Goal: Transaction & Acquisition: Purchase product/service

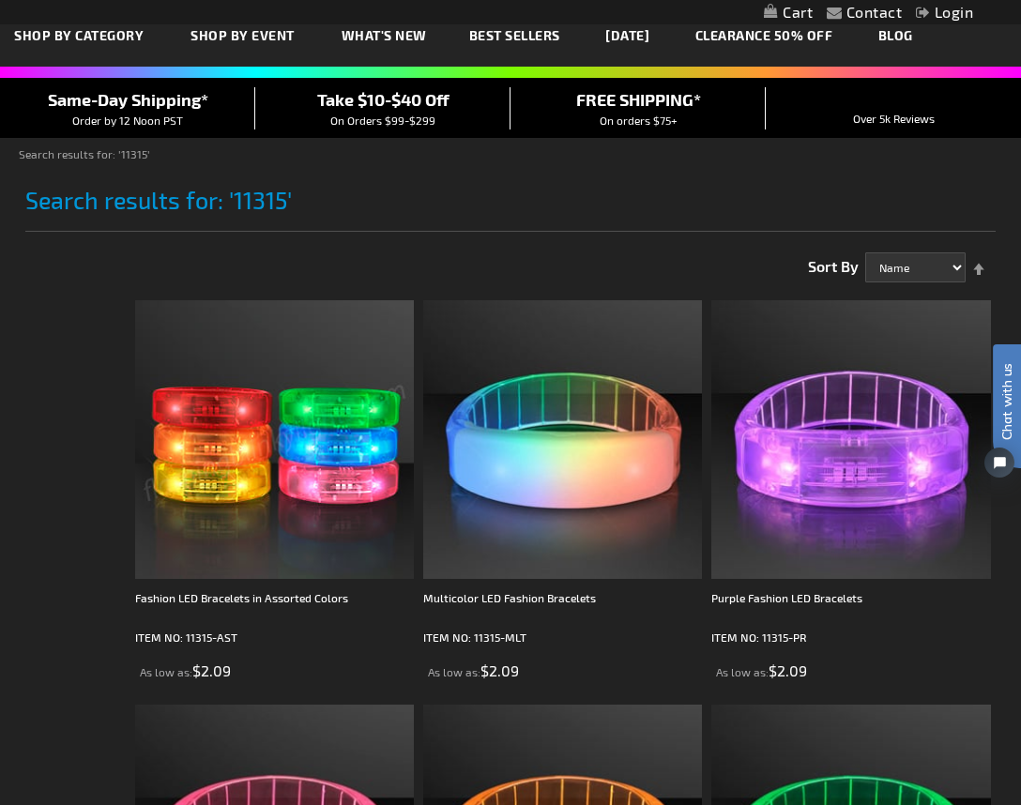
click at [263, 440] on img at bounding box center [274, 439] width 279 height 279
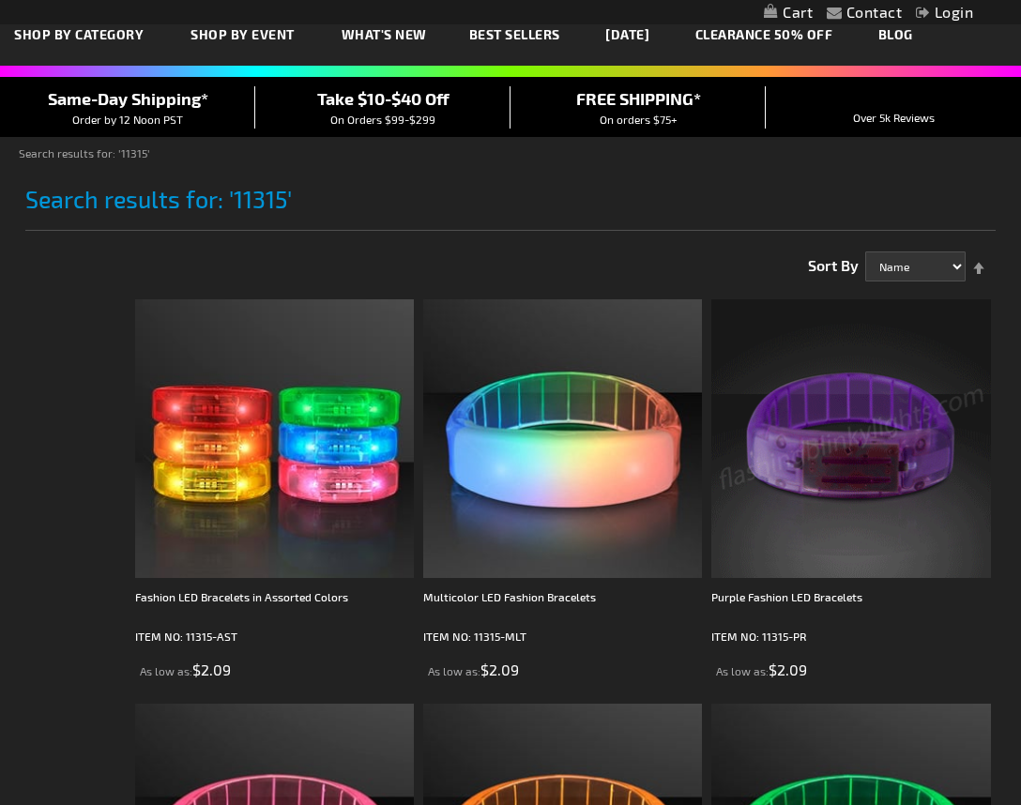
scroll to position [94, 0]
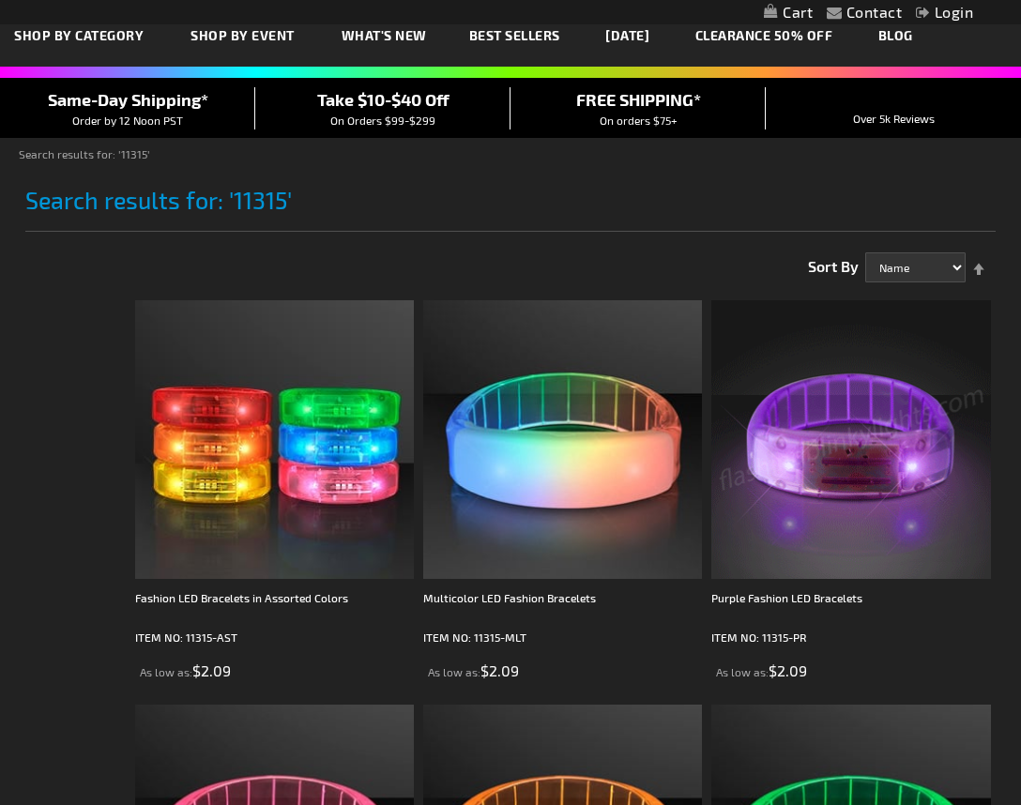
click at [840, 454] on img at bounding box center [850, 439] width 279 height 279
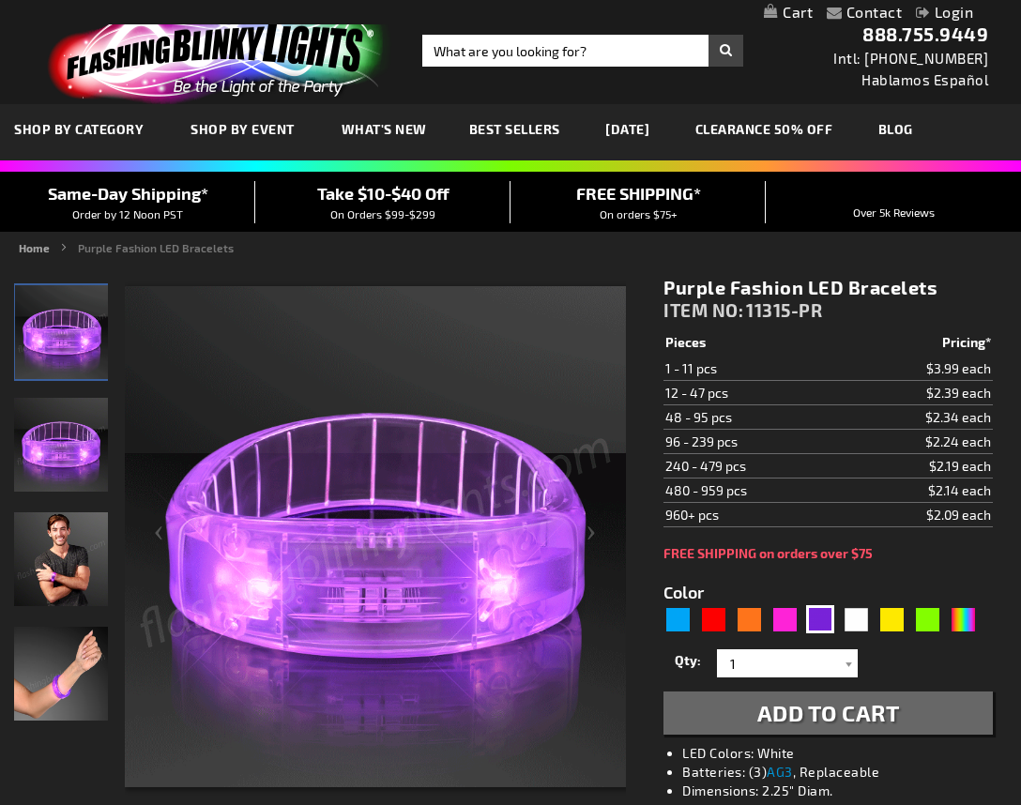
type input "[PERSON_NAME][EMAIL_ADDRESS][DOMAIN_NAME]"
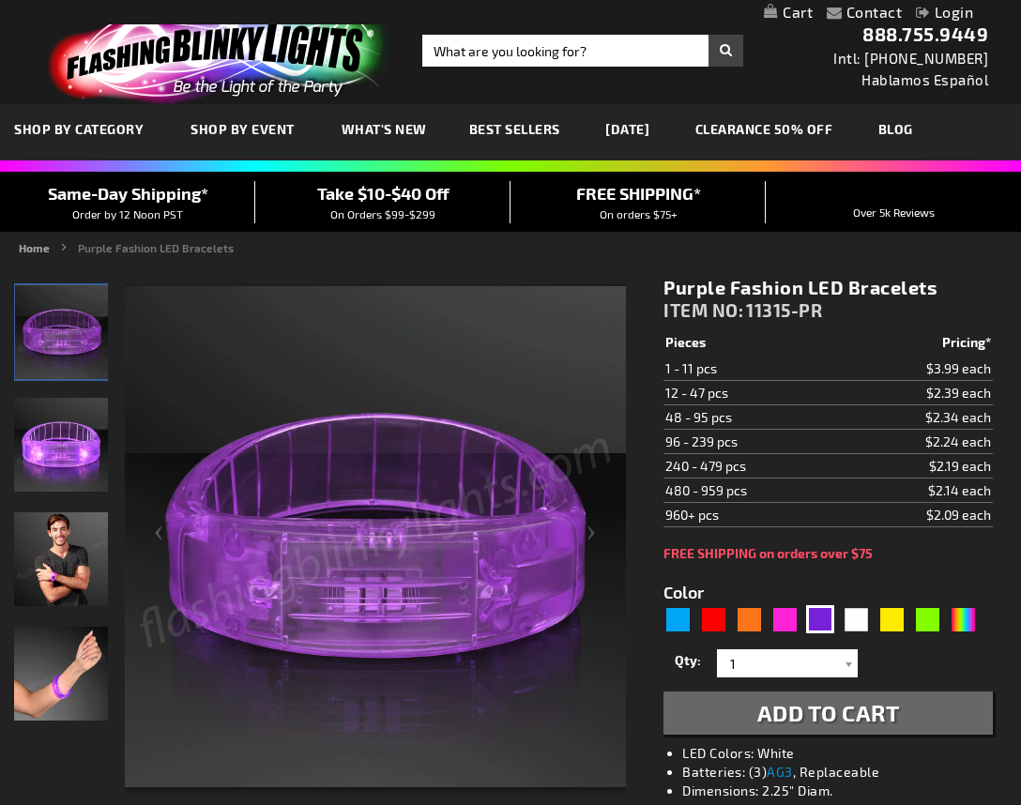
click at [953, 8] on link "Login" at bounding box center [944, 12] width 57 height 18
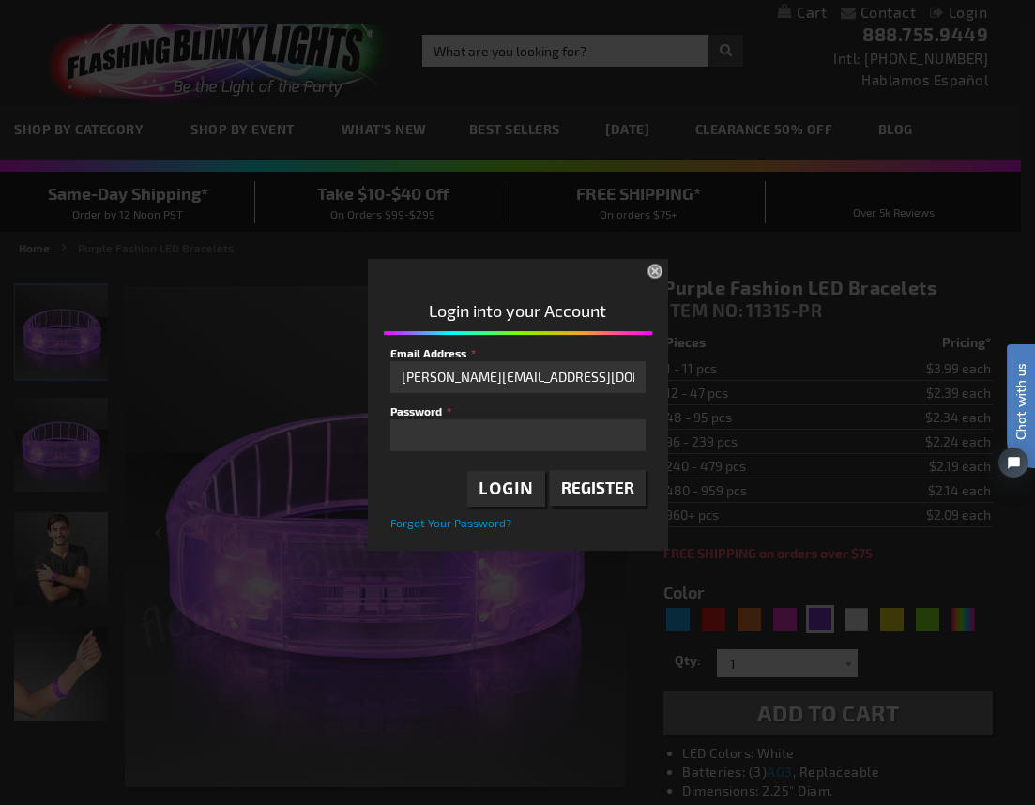
click at [528, 480] on span "Login" at bounding box center [505, 489] width 55 height 22
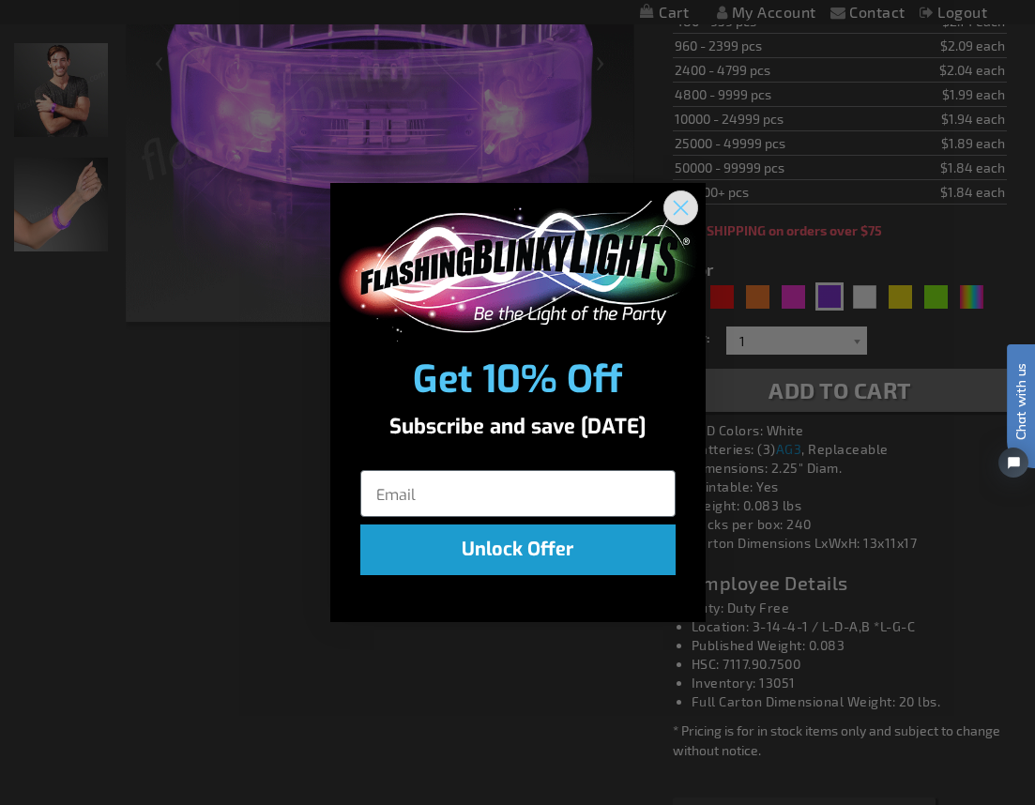
click at [690, 213] on circle "Close dialog" at bounding box center [679, 206] width 31 height 31
